Goal: Transaction & Acquisition: Purchase product/service

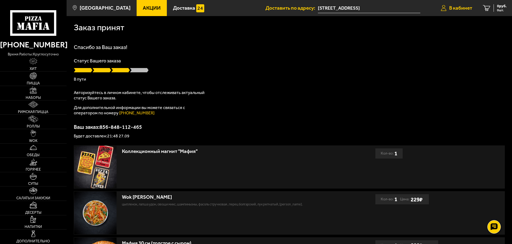
click at [469, 7] on span "В кабинет" at bounding box center [460, 7] width 23 height 5
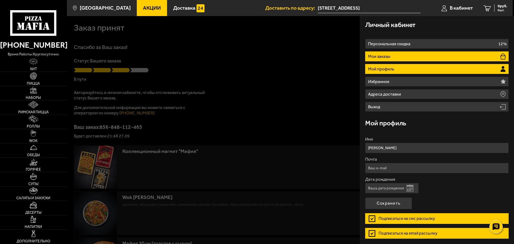
click at [390, 54] on p "Мои заказы" at bounding box center [380, 56] width 24 height 4
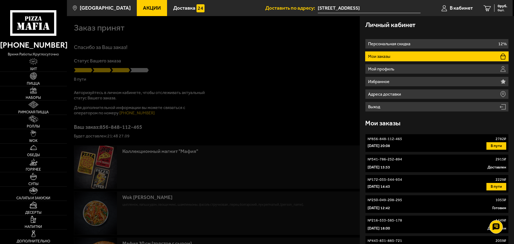
click at [437, 143] on div "27 сентября 2025 г. 20:08 В пути" at bounding box center [436, 145] width 139 height 7
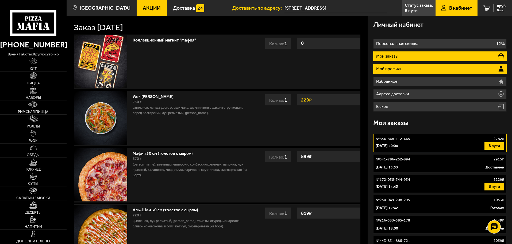
click at [414, 65] on li "Мой профиль" at bounding box center [439, 69] width 133 height 10
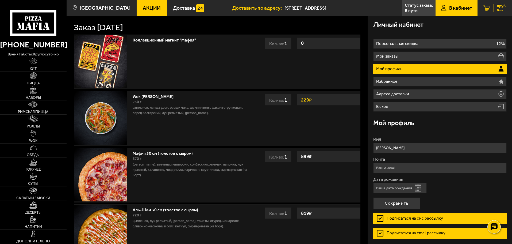
click at [502, 12] on span "0 шт." at bounding box center [502, 10] width 10 height 3
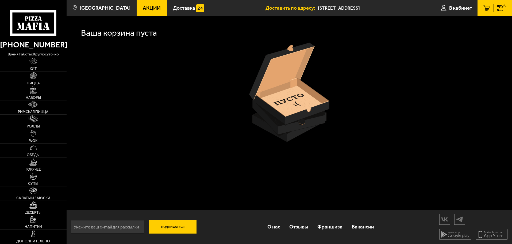
click at [355, 6] on input "[STREET_ADDRESS]" at bounding box center [369, 8] width 102 height 10
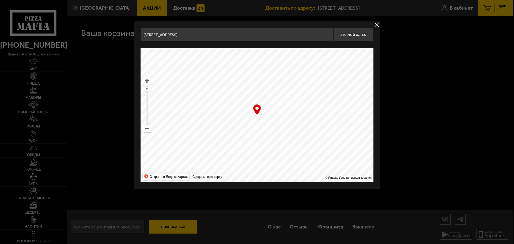
click at [378, 23] on button "delivery type" at bounding box center [376, 24] width 7 height 7
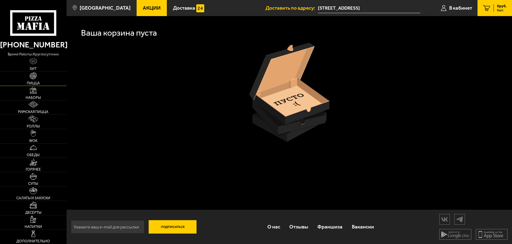
click at [29, 81] on span "Пицца" at bounding box center [33, 83] width 13 height 4
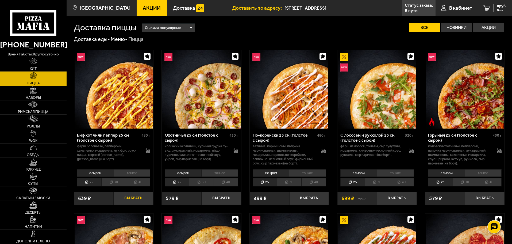
click at [140, 196] on button "Выбрать" at bounding box center [134, 198] width 40 height 13
click at [503, 5] on span "562 руб." at bounding box center [500, 6] width 14 height 4
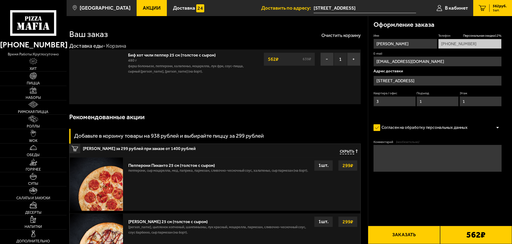
type input "Дачный проспект, 31к2"
